Goal: Find contact information: Find contact information

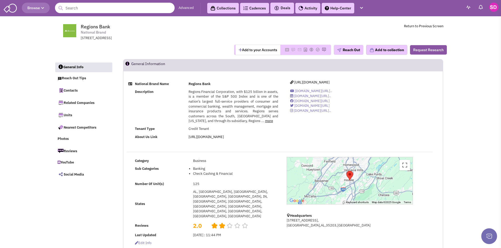
select select
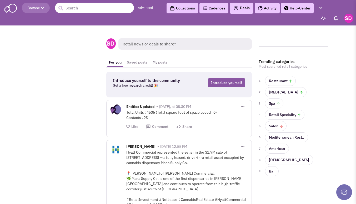
click at [73, 8] on input "text" at bounding box center [94, 8] width 79 height 11
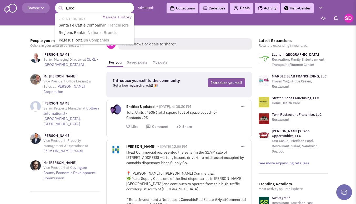
type input "gucci"
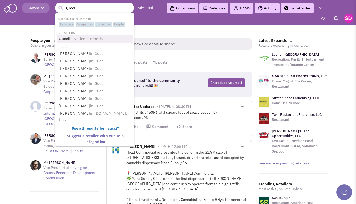
click at [89, 41] on span "in National Brands" at bounding box center [85, 38] width 33 height 5
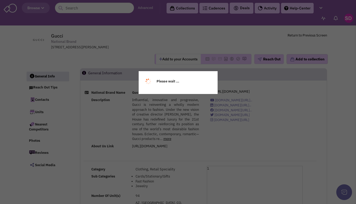
select select
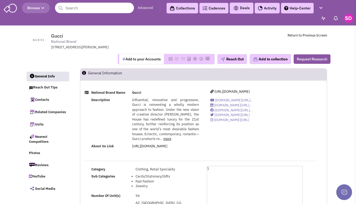
click at [93, 8] on input "text" at bounding box center [94, 8] width 79 height 11
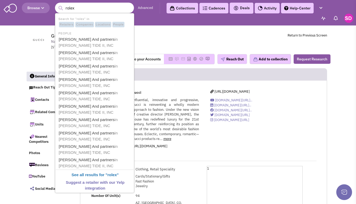
type input "rolex"
click at [167, 40] on span "Gucci National Brand 50 Hartz Way, Secaucus, NY, 07094" at bounding box center [119, 41] width 137 height 17
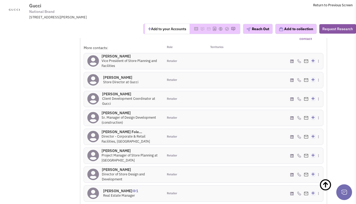
scroll to position [421, 0]
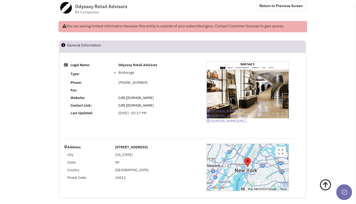
scroll to position [12, 0]
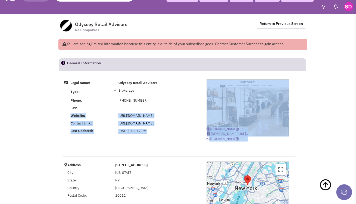
drag, startPoint x: 138, startPoint y: 158, endPoint x: 141, endPoint y: 109, distance: 49.8
click at [141, 109] on div "Legal Name: Odyssey Retail Advisors Type: Brokerage Phone: [PHONE_NUMBER] Fax: …" at bounding box center [183, 147] width 240 height 137
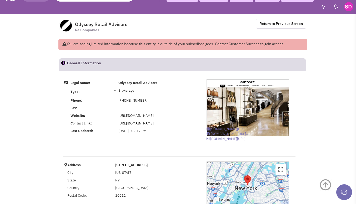
click at [182, 102] on td "[PHONE_NUMBER]" at bounding box center [158, 101] width 82 height 8
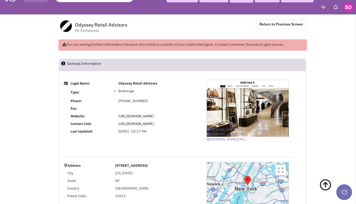
scroll to position [12, 0]
